Goal: Information Seeking & Learning: Learn about a topic

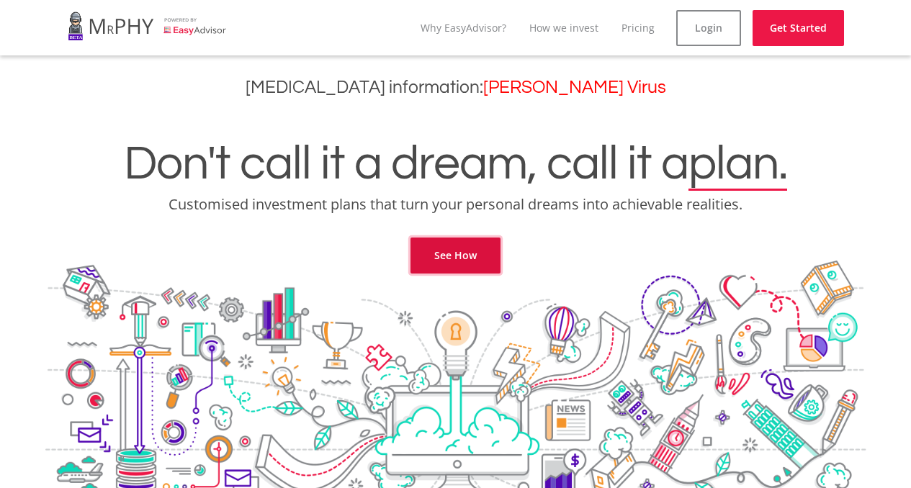
click at [483, 259] on link "See How" at bounding box center [456, 256] width 90 height 36
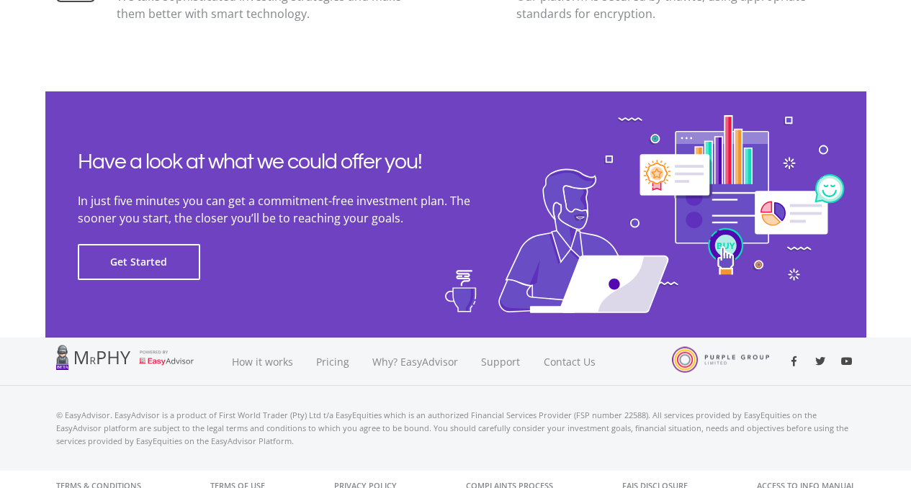
scroll to position [3301, 0]
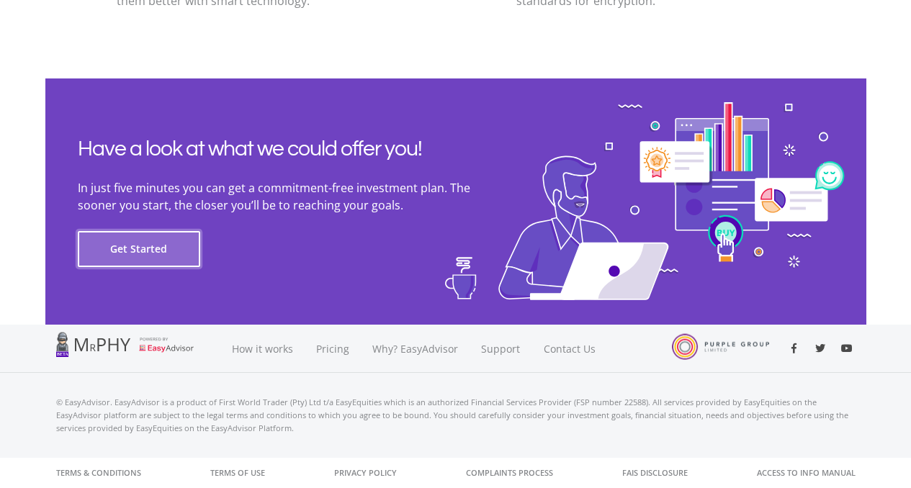
click at [99, 250] on button "Get Started" at bounding box center [139, 249] width 122 height 36
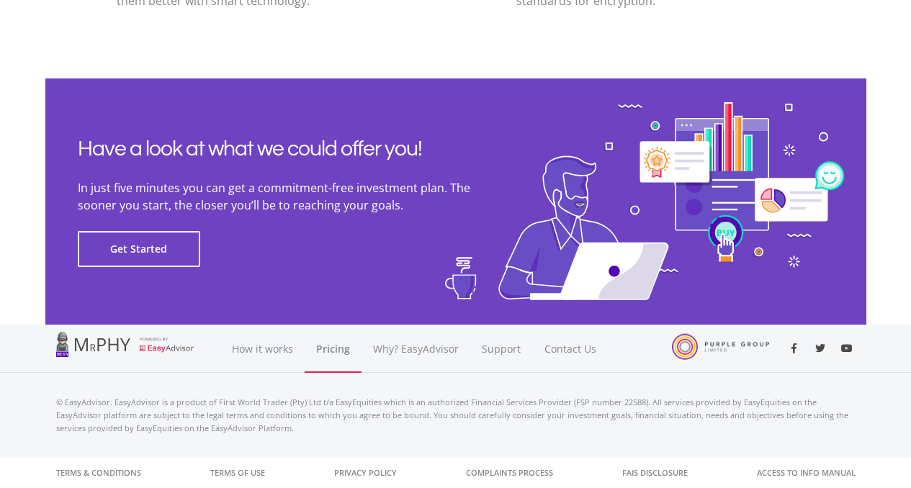
click at [336, 355] on link "Pricing" at bounding box center [333, 349] width 57 height 48
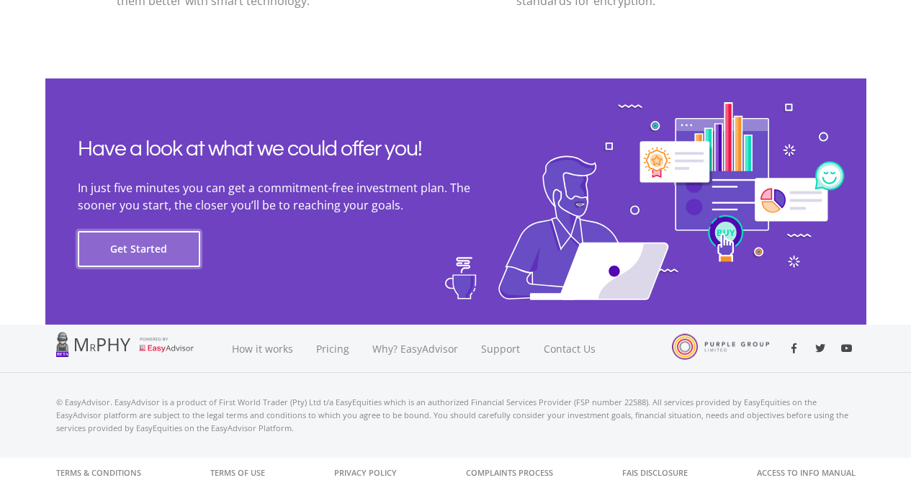
click at [135, 243] on button "Get Started" at bounding box center [139, 249] width 122 height 36
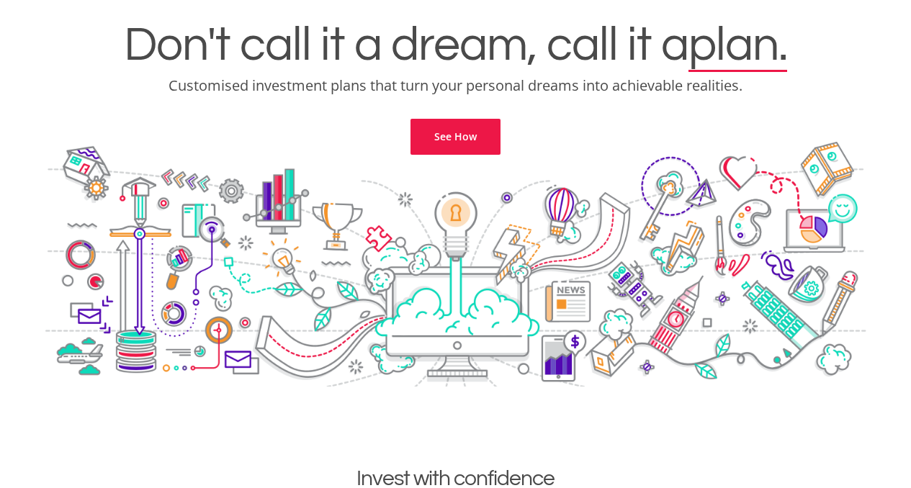
scroll to position [120, 0]
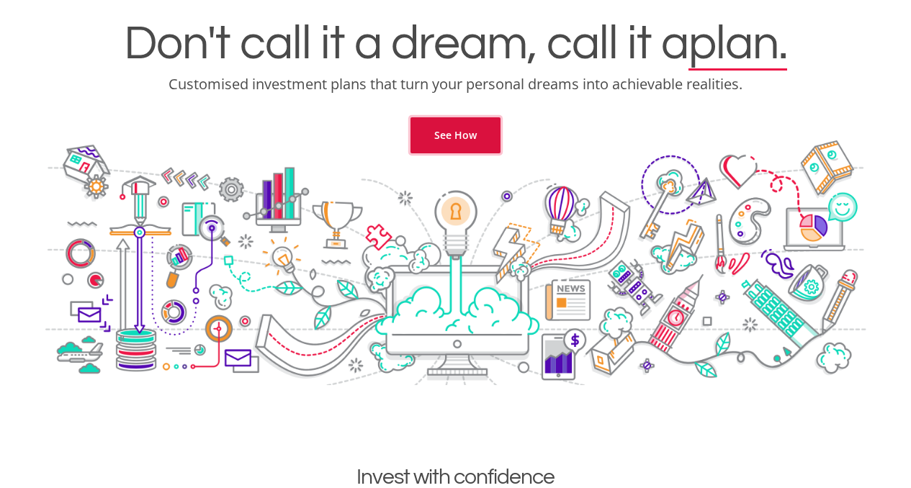
click at [457, 140] on link "See How" at bounding box center [456, 135] width 90 height 36
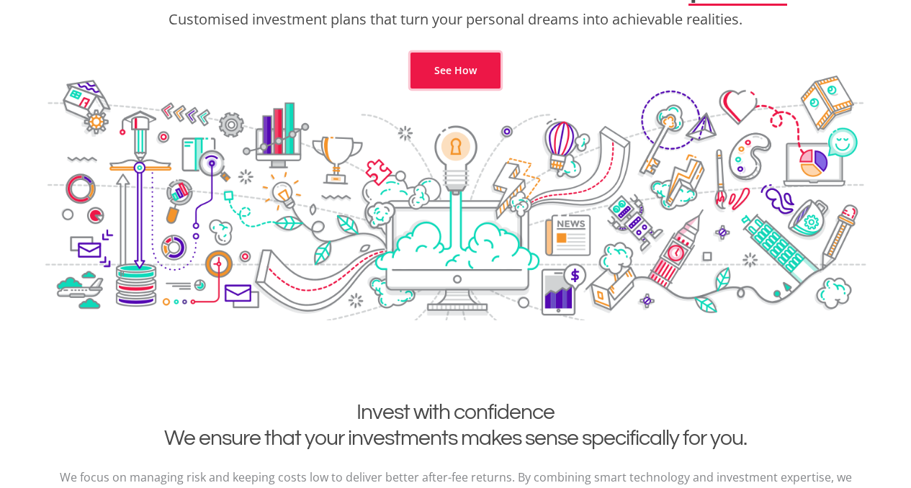
scroll to position [0, 0]
